Goal: Transaction & Acquisition: Purchase product/service

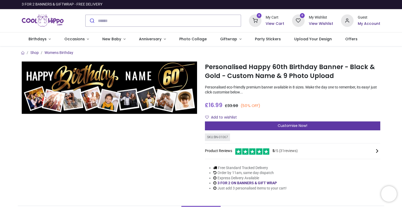
click at [275, 124] on div "Customise Now!" at bounding box center [293, 126] width 176 height 9
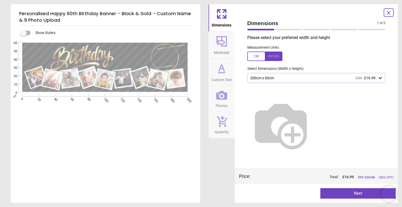
click at [355, 191] on button "Next" at bounding box center [358, 193] width 75 height 10
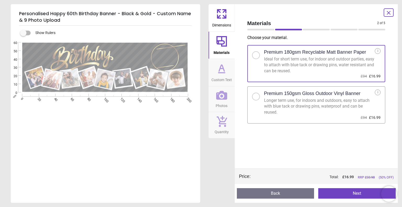
click at [355, 191] on button "Next" at bounding box center [358, 193] width 78 height 10
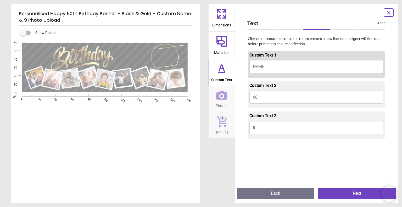
click at [263, 67] on span "NAME" at bounding box center [259, 66] width 12 height 5
click at [260, 67] on span "NAME" at bounding box center [259, 66] width 12 height 5
type textarea "****"
click at [357, 195] on button "Next" at bounding box center [358, 193] width 78 height 10
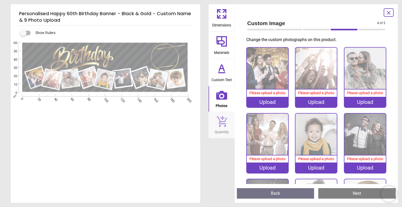
click at [266, 102] on div "Upload" at bounding box center [267, 102] width 41 height 10
